Goal: Task Accomplishment & Management: Complete application form

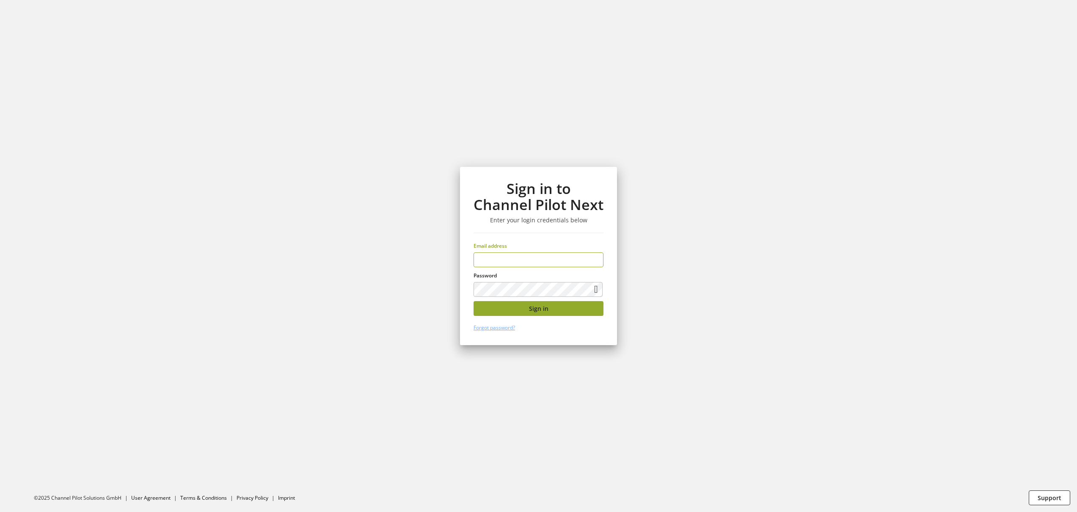
type input "**********"
click at [543, 311] on span "Sign in" at bounding box center [538, 308] width 19 height 9
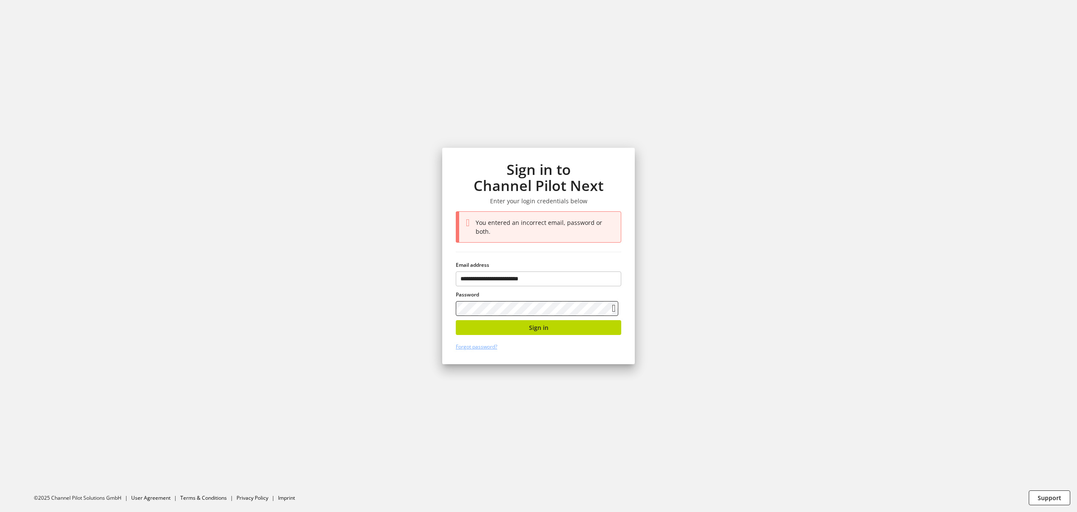
click at [437, 283] on div "**********" at bounding box center [538, 256] width 228 height 512
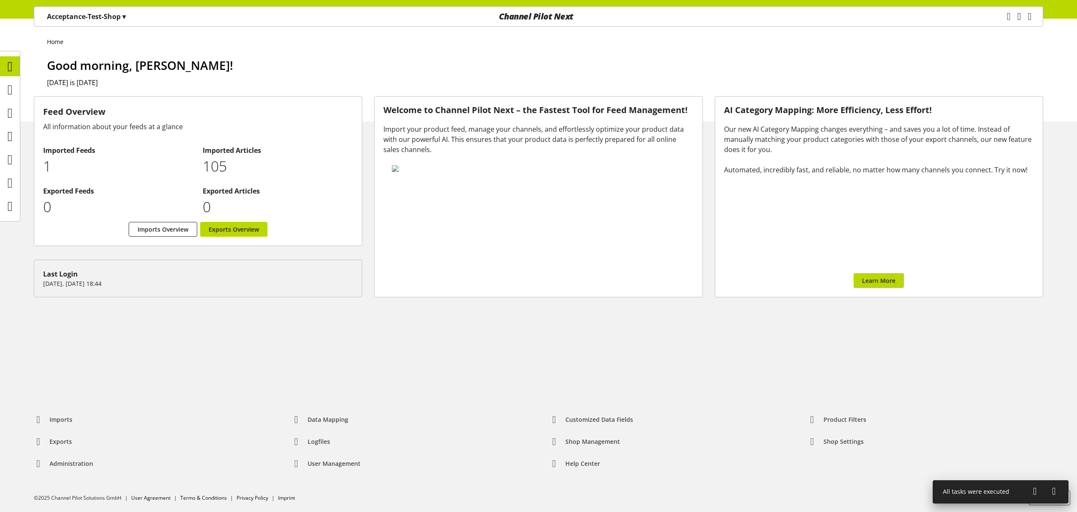
click at [747, 72] on h1 "Good morning, Nigel Rowe!" at bounding box center [545, 65] width 996 height 18
click at [291, 61] on h1 "Good morning, Nigel Rowe!" at bounding box center [545, 65] width 996 height 18
click at [13, 134] on icon at bounding box center [10, 136] width 5 height 17
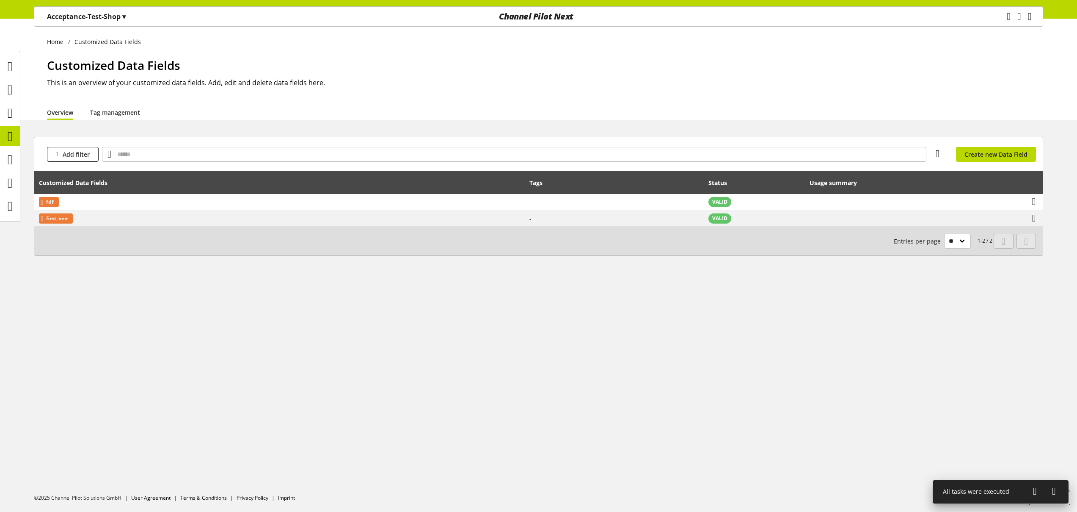
click at [90, 19] on p "Acceptance-Test-Shop ▾" at bounding box center [86, 16] width 79 height 10
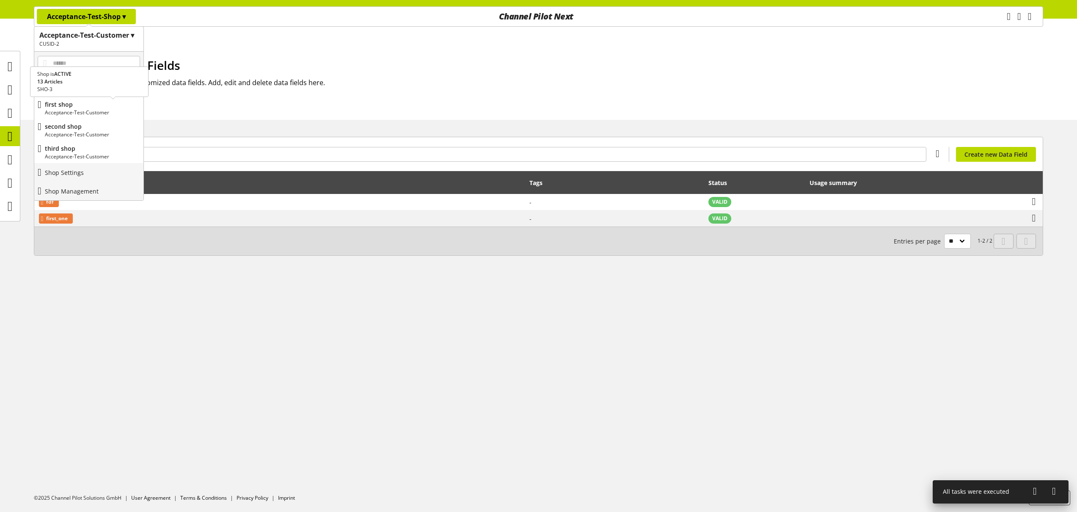
click at [94, 115] on p "Acceptance-Test-Customer" at bounding box center [92, 113] width 95 height 8
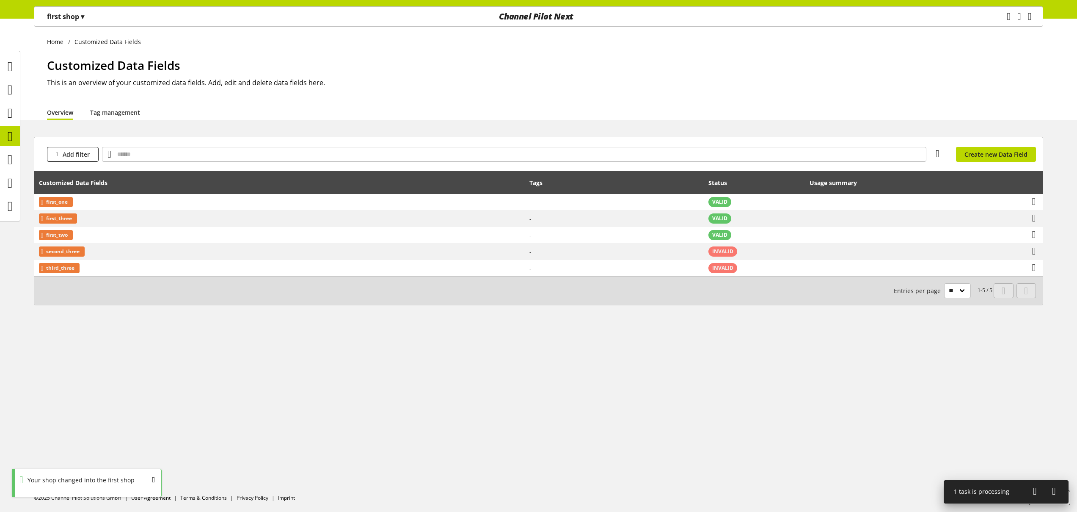
click at [75, 20] on p "first shop ▾" at bounding box center [65, 16] width 37 height 10
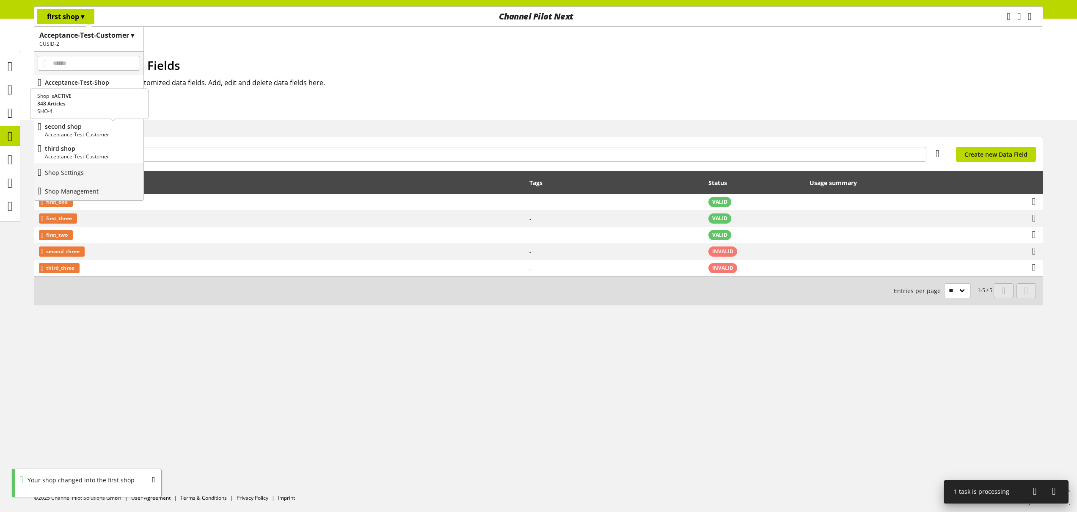
click at [86, 132] on p "Acceptance-Test-Customer" at bounding box center [92, 135] width 95 height 8
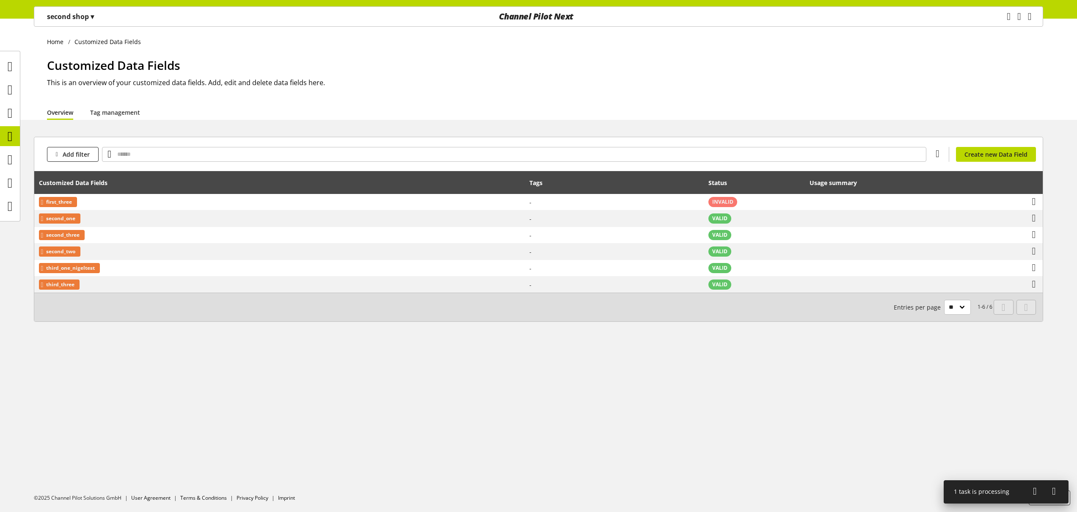
click at [83, 17] on p "second shop ▾" at bounding box center [70, 16] width 47 height 10
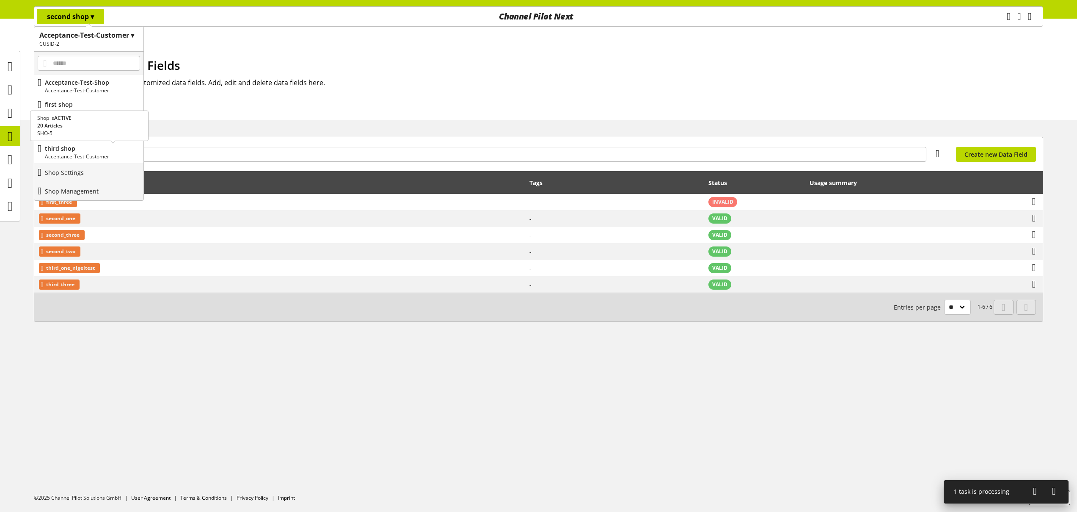
click at [101, 151] on p "third shop" at bounding box center [92, 148] width 95 height 9
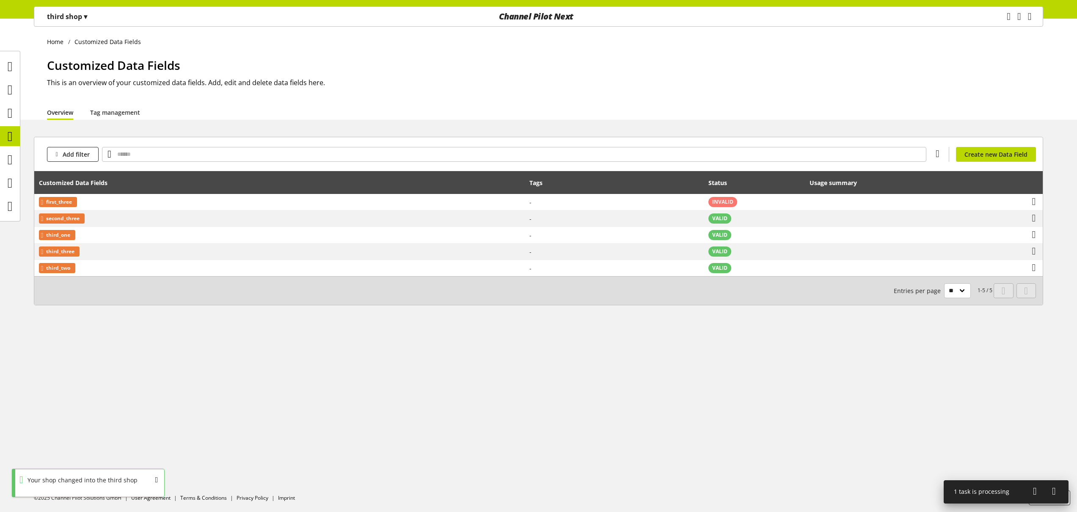
click at [63, 16] on p "third shop ▾" at bounding box center [67, 16] width 40 height 10
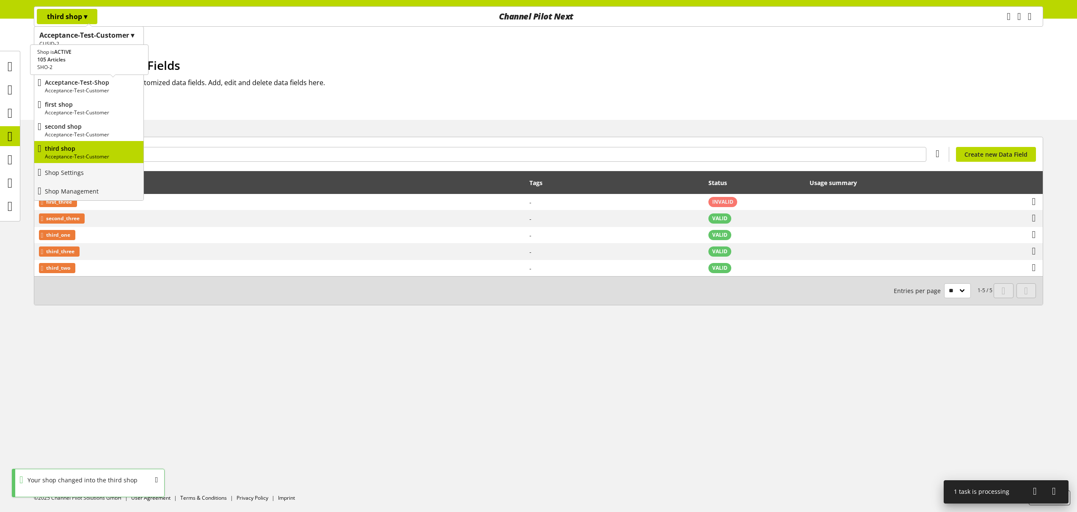
click at [95, 90] on p "Acceptance-Test-Customer" at bounding box center [92, 91] width 95 height 8
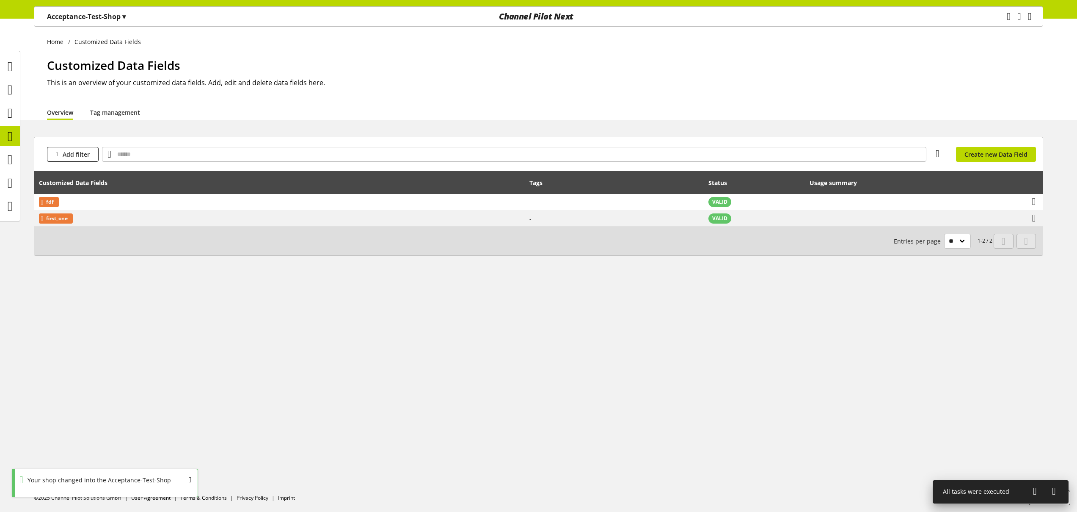
click at [194, 479] on div "OK" at bounding box center [200, 481] width 23 height 15
click at [244, 385] on div "Home Customized Data Fields Customized Data Fields This is an overview of your …" at bounding box center [538, 265] width 1077 height 493
click at [1031, 19] on div "Task manager Help center Nigel Rowe nigel.rowe@channelpilot.com User Management…" at bounding box center [1023, 16] width 40 height 19
click at [1029, 18] on icon "main navigation" at bounding box center [1030, 16] width 4 height 15
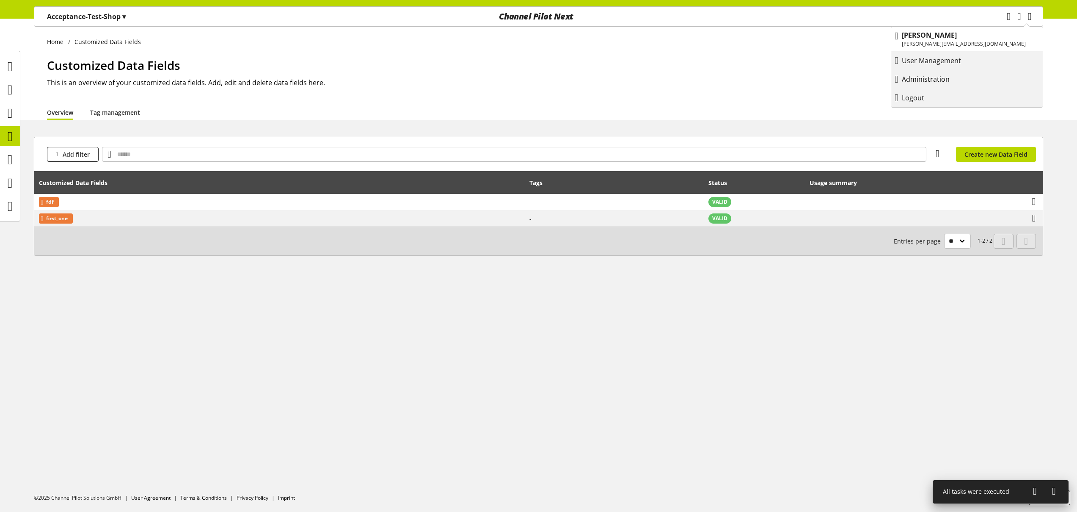
click at [967, 76] on p "Administration" at bounding box center [934, 79] width 65 height 10
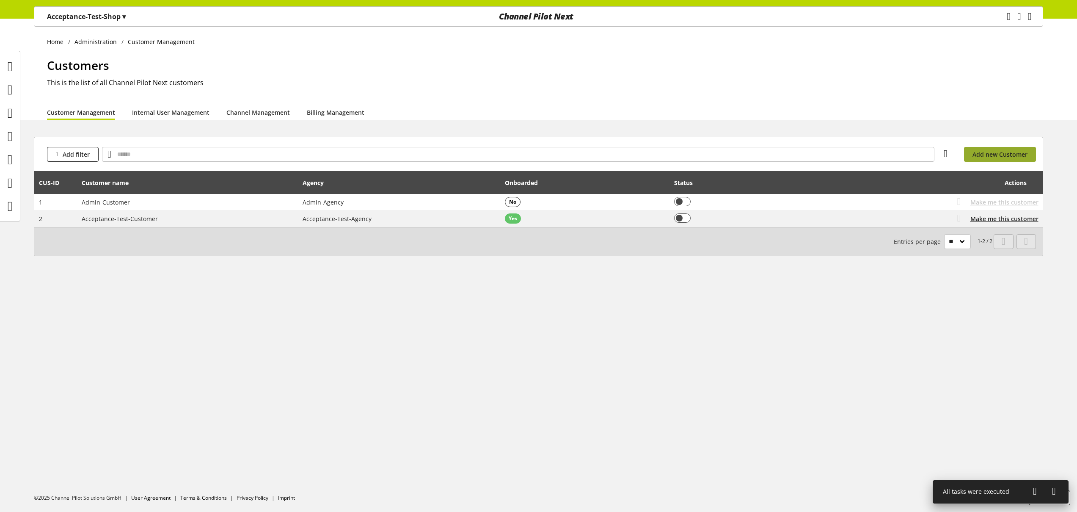
click at [1008, 156] on span "Add new Customer" at bounding box center [999, 154] width 55 height 9
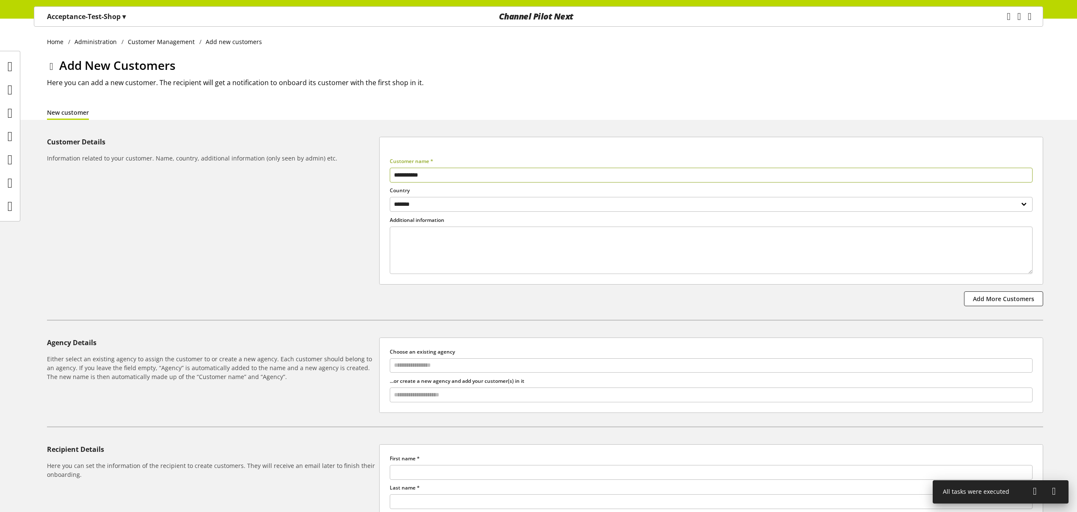
click at [117, 16] on p "Acceptance-Test-Shop ▾" at bounding box center [86, 16] width 79 height 10
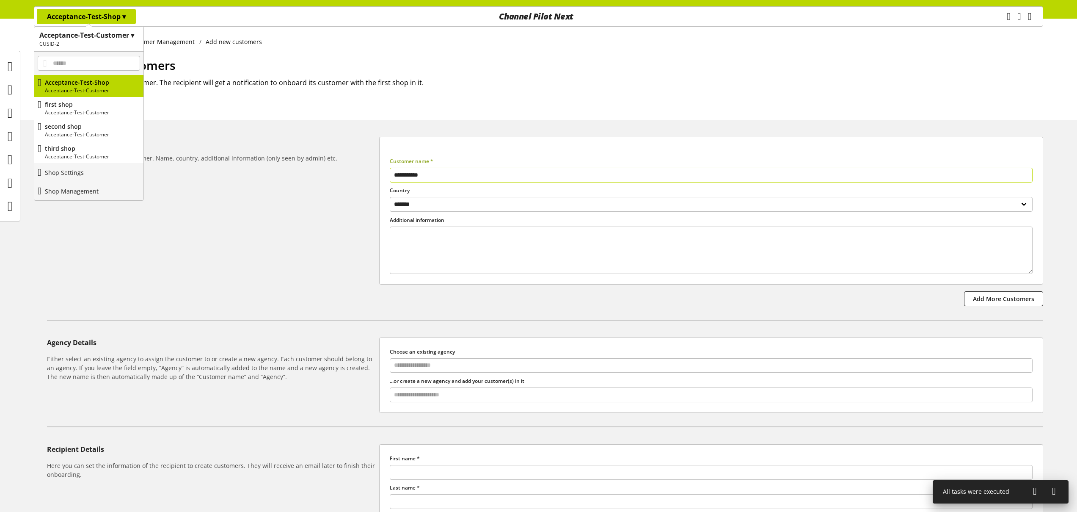
click at [455, 176] on input "**********" at bounding box center [711, 175] width 643 height 15
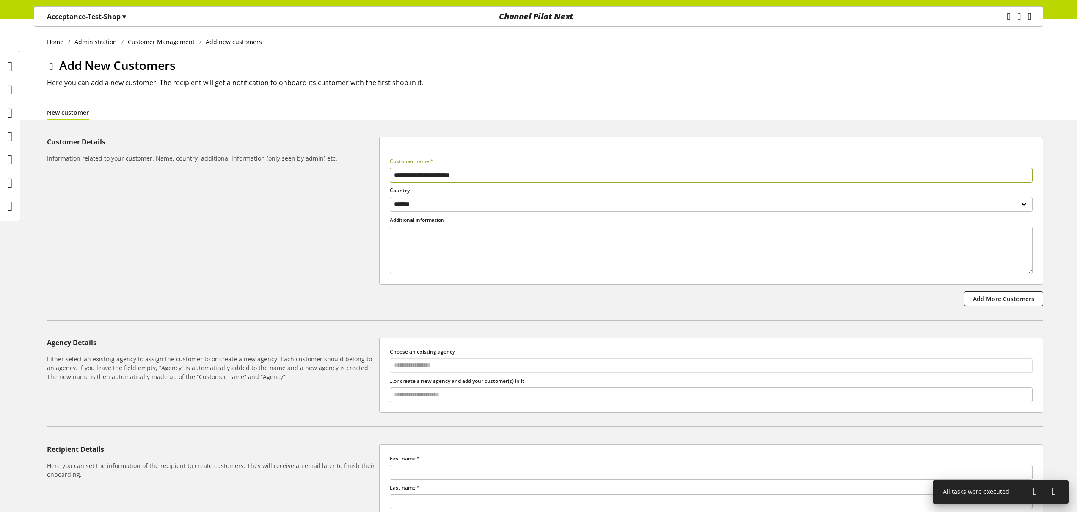
type input "**********"
click at [505, 371] on input "text" at bounding box center [711, 364] width 642 height 11
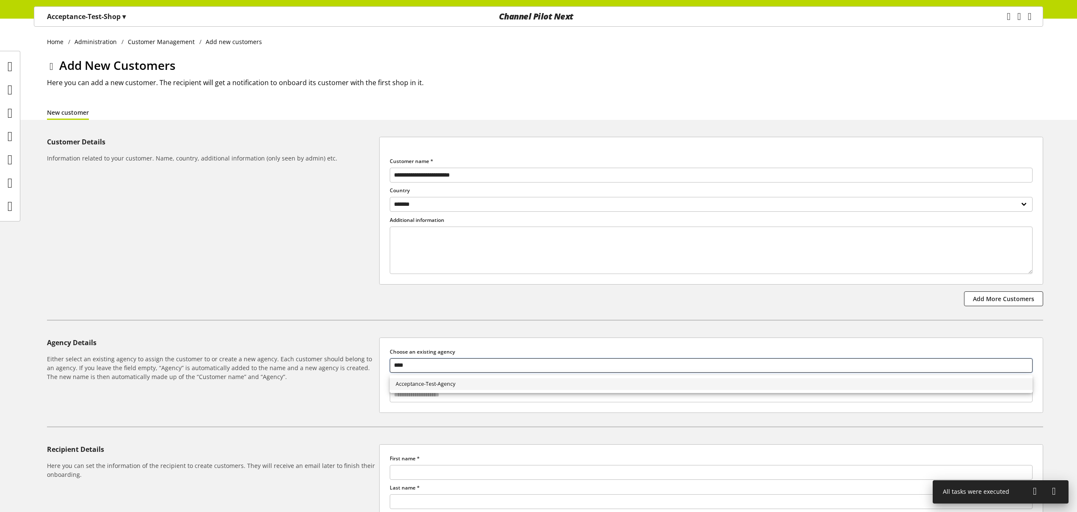
type input "****"
click at [496, 385] on link "Acceptance-Test-Agency" at bounding box center [711, 384] width 643 height 12
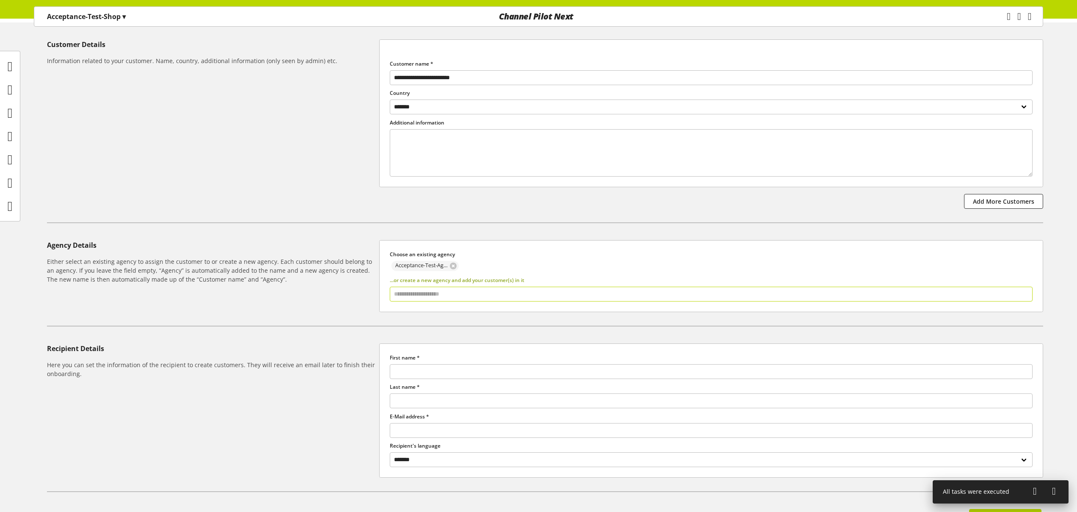
scroll to position [172, 0]
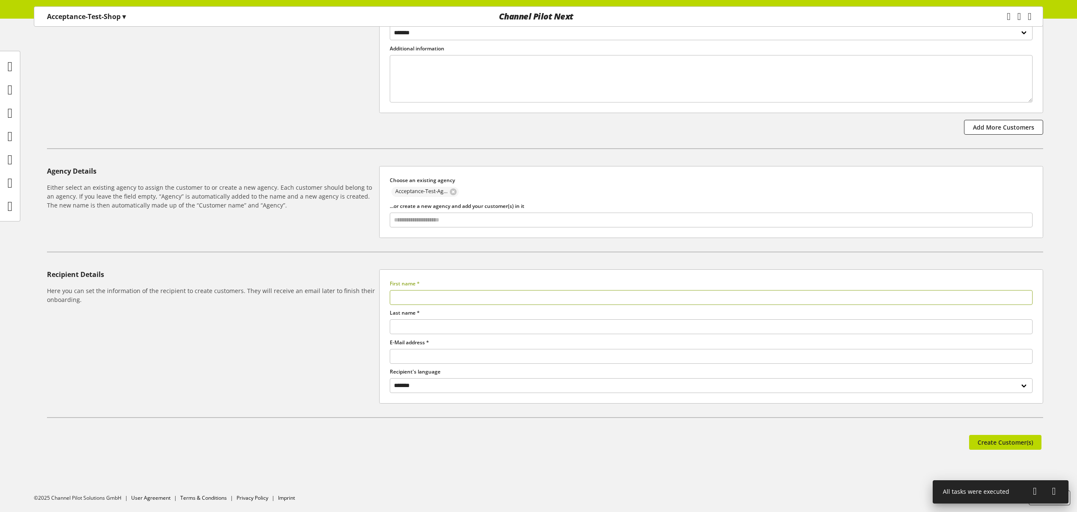
click at [440, 297] on input "text" at bounding box center [711, 297] width 643 height 15
type input "**********"
click at [432, 361] on input "text" at bounding box center [711, 356] width 643 height 15
type input "**********"
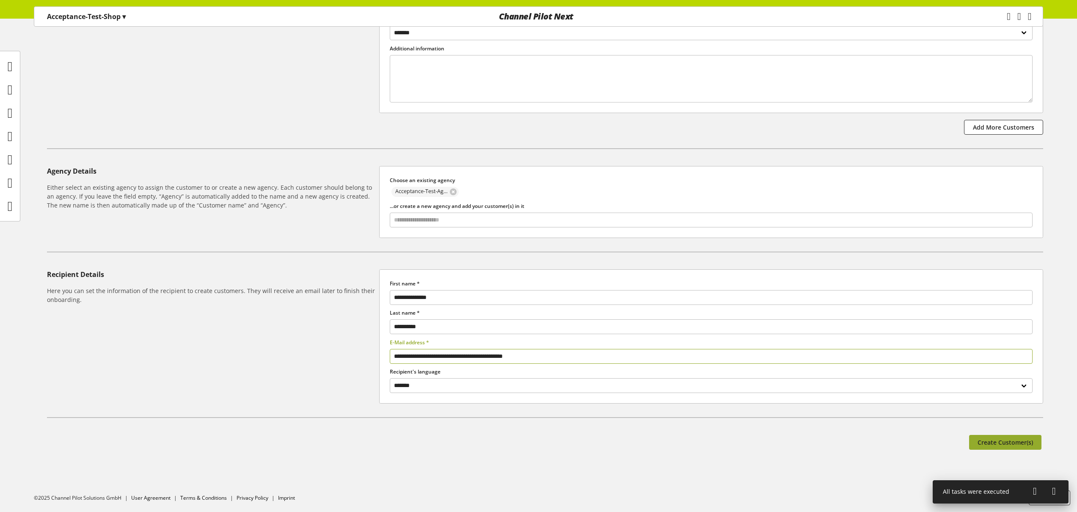
click at [1009, 446] on span "Create Customer(s)" at bounding box center [1005, 442] width 55 height 9
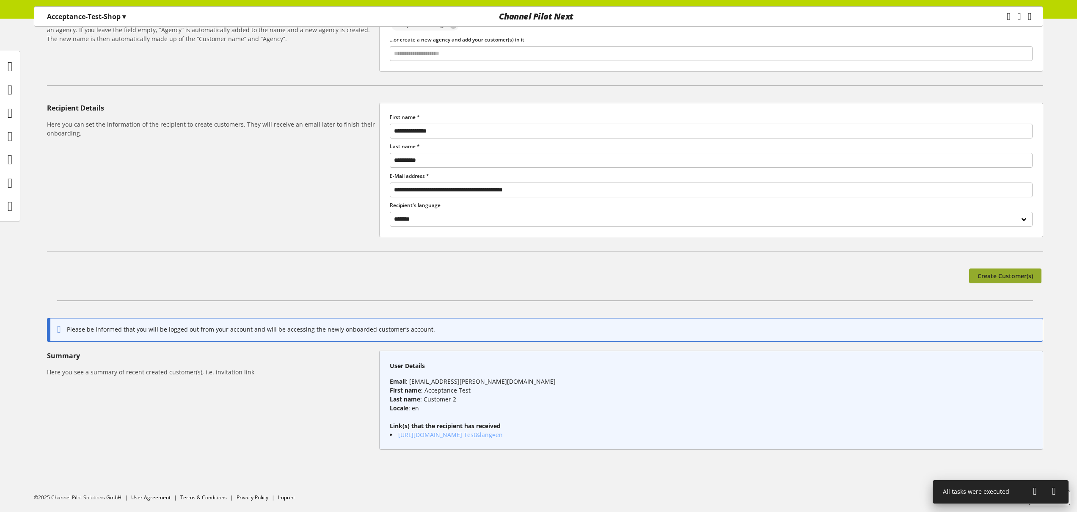
scroll to position [345, 0]
click at [503, 430] on link "https://fe-3564-mehdi.traefik.cps-intra.net/onboarding/?actionCode=p8ky4uctw9qc…" at bounding box center [450, 434] width 105 height 8
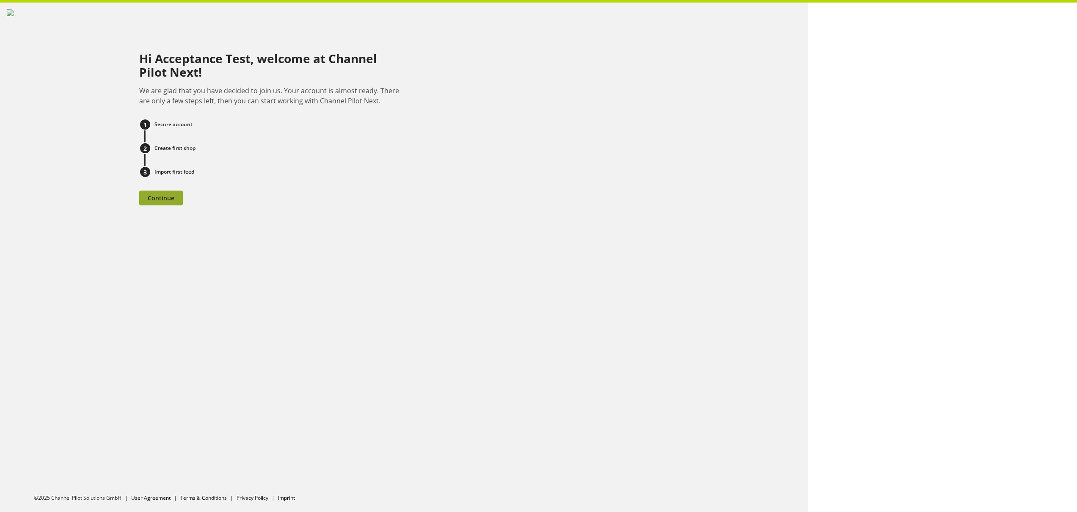
click at [162, 199] on span "Continue" at bounding box center [161, 197] width 27 height 9
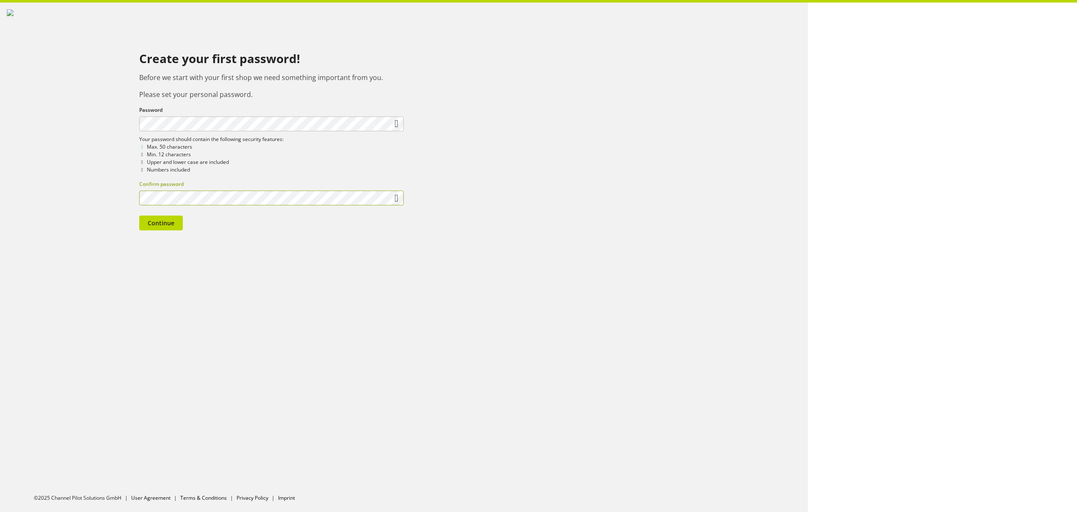
click at [394, 201] on icon at bounding box center [396, 197] width 4 height 15
click at [398, 126] on icon at bounding box center [396, 123] width 4 height 15
click at [167, 227] on span "Continue" at bounding box center [161, 222] width 27 height 9
click at [143, 118] on div "Password Your password does not meet the security requirements." at bounding box center [271, 123] width 265 height 34
click at [509, 263] on div "Create your first password! Before we start with your first shop we need someth…" at bounding box center [404, 243] width 808 height 481
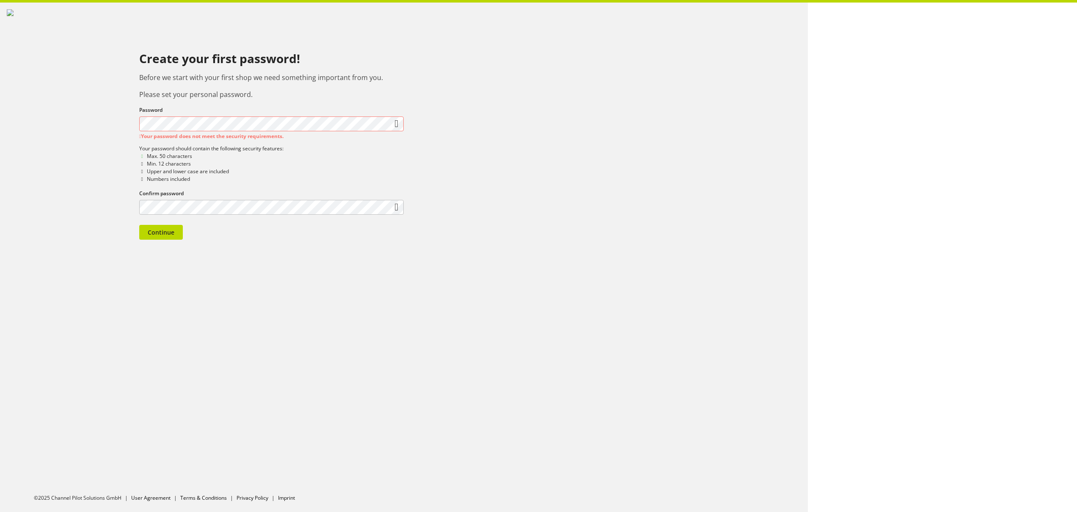
click at [114, 114] on div "Create your first password! Before we start with your first shop we need someth…" at bounding box center [404, 124] width 794 height 230
click at [113, 189] on div "Create your first password! Before we start with your first shop we need someth…" at bounding box center [404, 124] width 794 height 230
click at [148, 230] on button "Continue" at bounding box center [161, 222] width 44 height 15
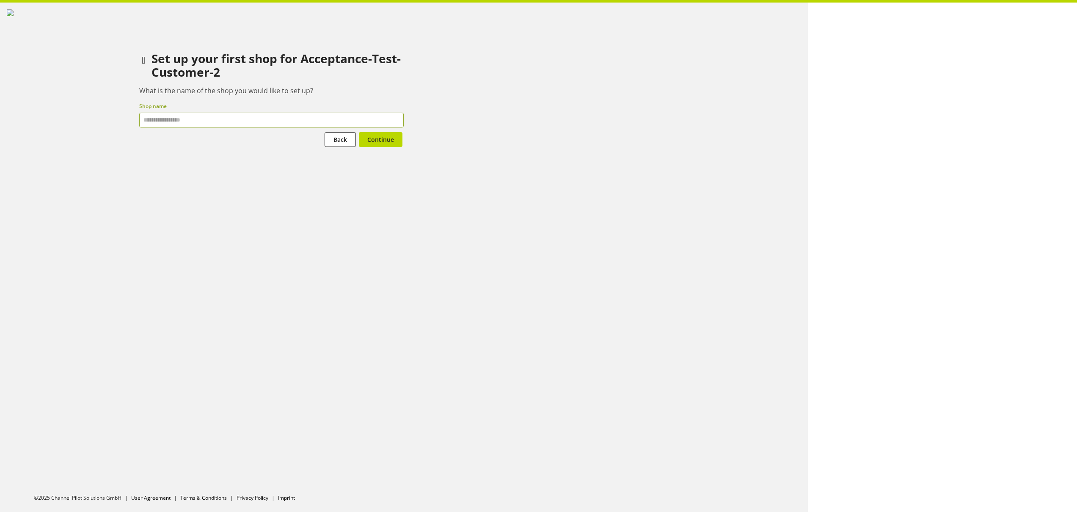
click at [216, 118] on input "text" at bounding box center [271, 120] width 265 height 15
type input "**********"
click at [388, 144] on span "Continue" at bounding box center [380, 139] width 27 height 9
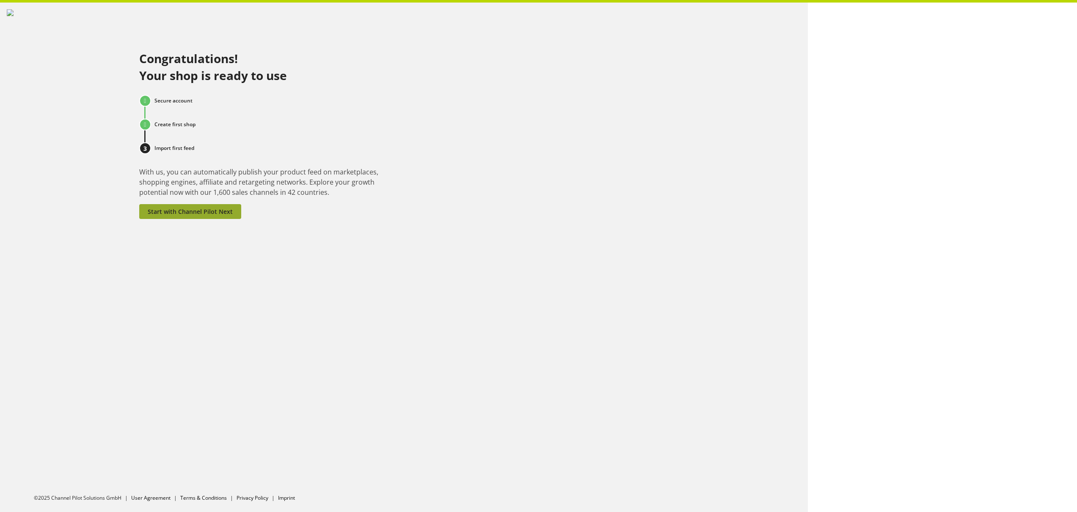
click at [191, 216] on span "Start with Channel Pilot Next" at bounding box center [190, 211] width 85 height 9
